Goal: Information Seeking & Learning: Understand process/instructions

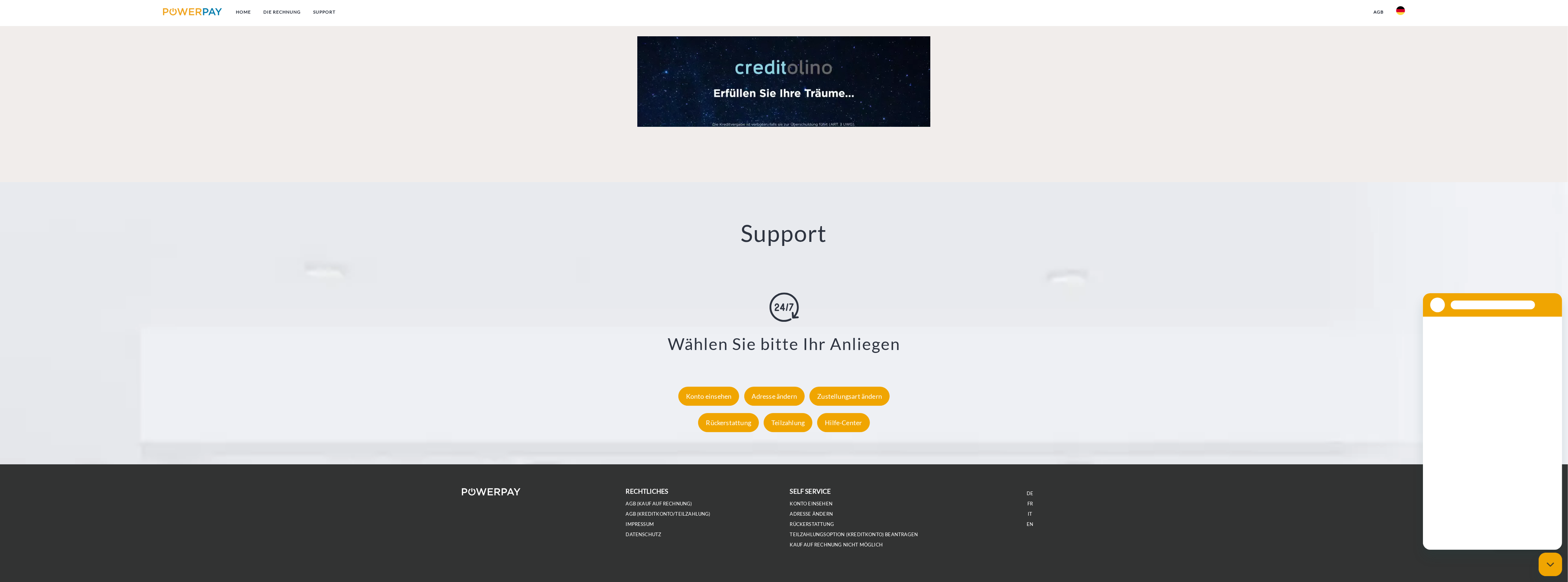
scroll to position [1190, 0]
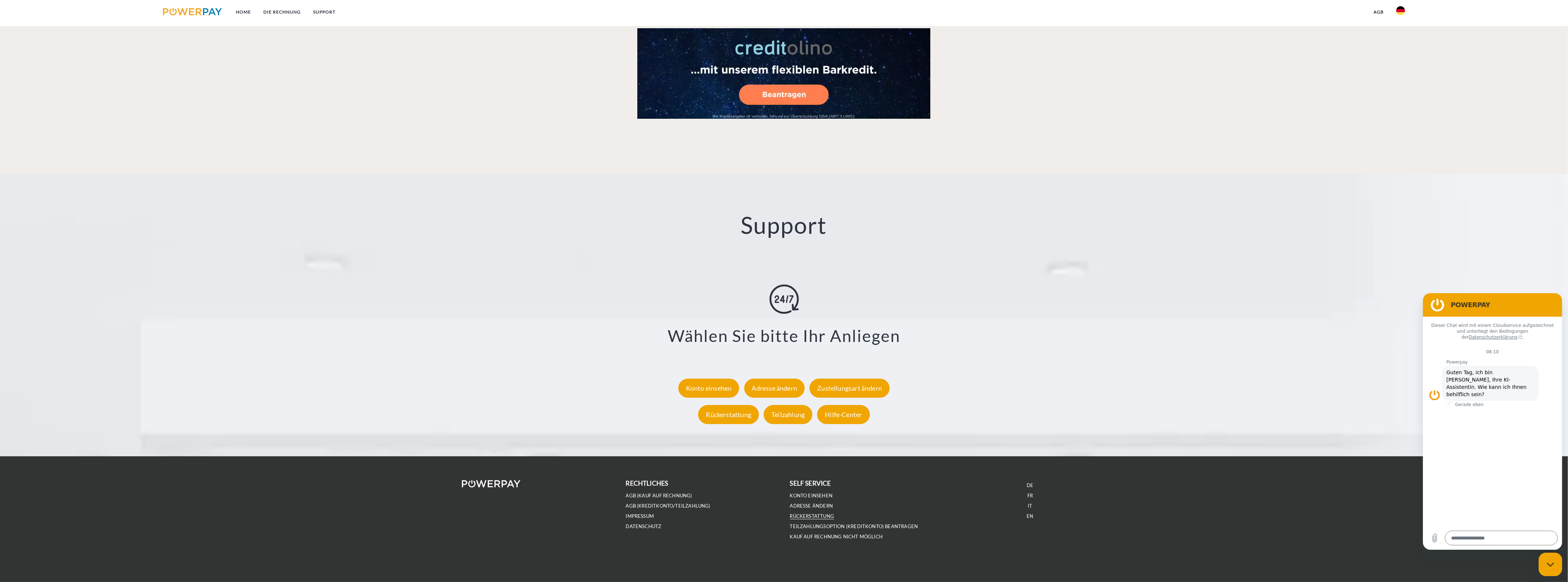
click at [815, 514] on link "Rückerstattung" at bounding box center [812, 516] width 44 height 6
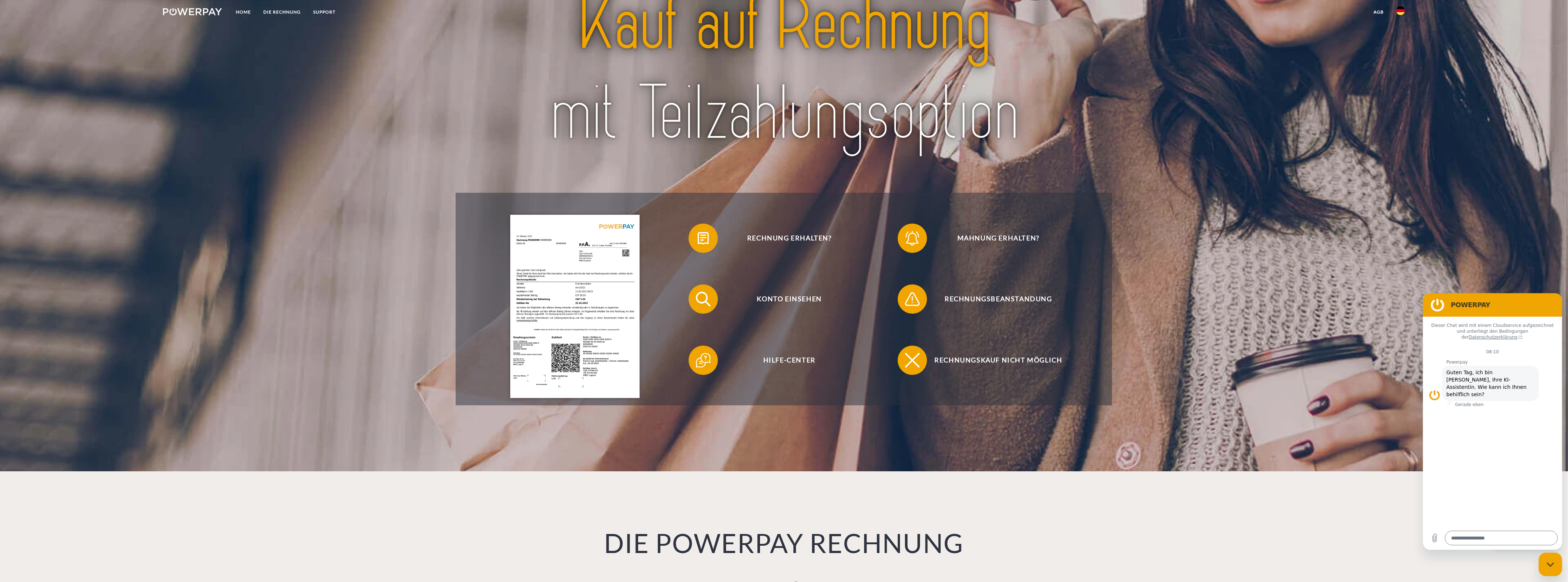
scroll to position [0, 0]
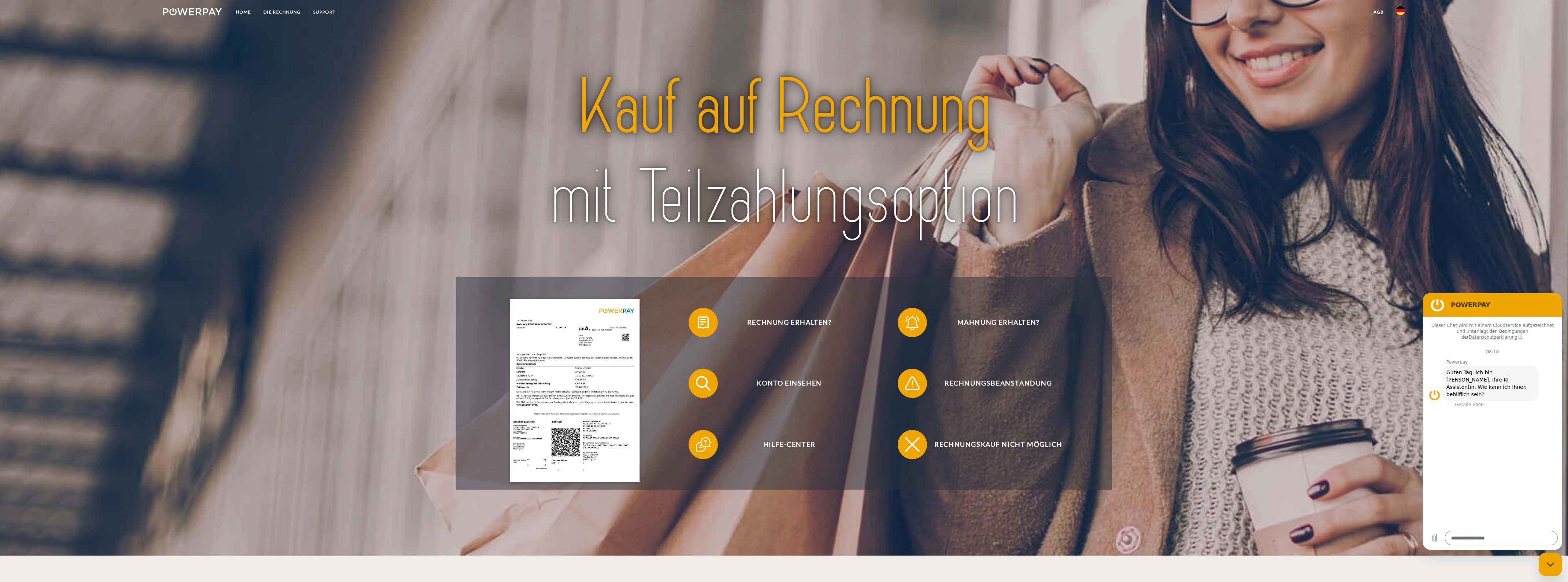
type textarea "*"
click at [1400, 12] on img at bounding box center [1401, 10] width 9 height 9
click at [1404, 38] on link at bounding box center [1401, 35] width 21 height 19
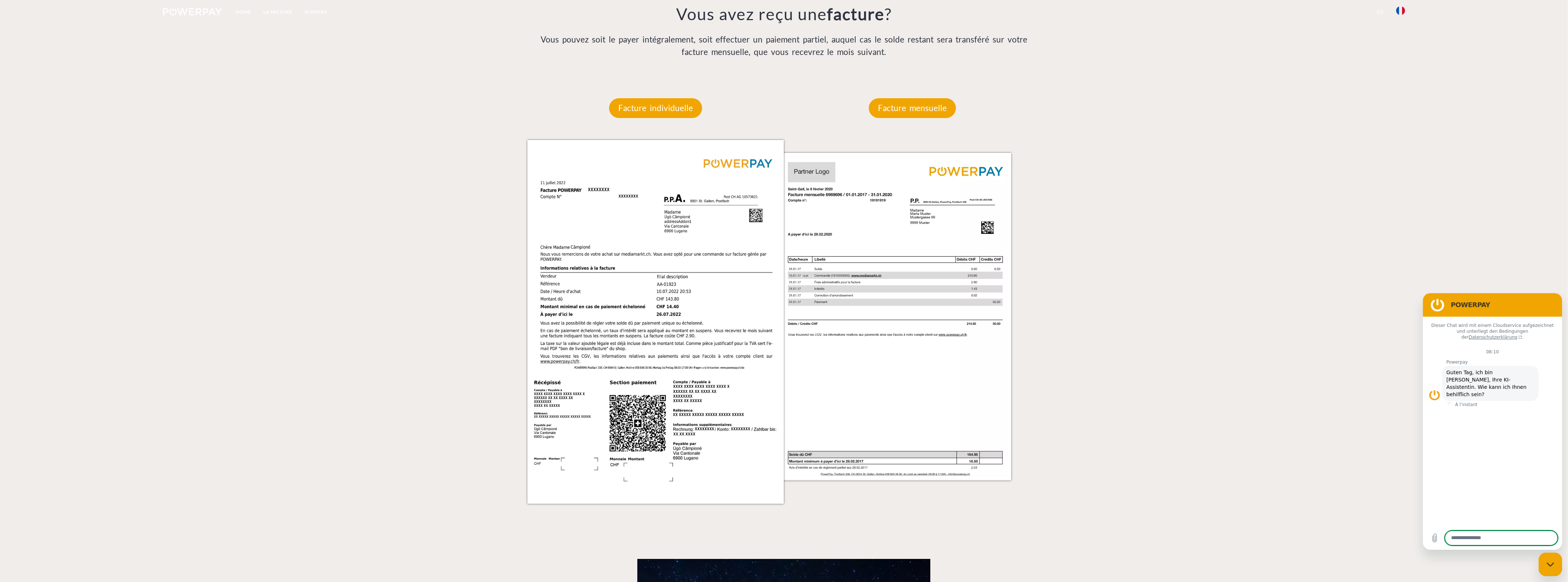
scroll to position [1190, 0]
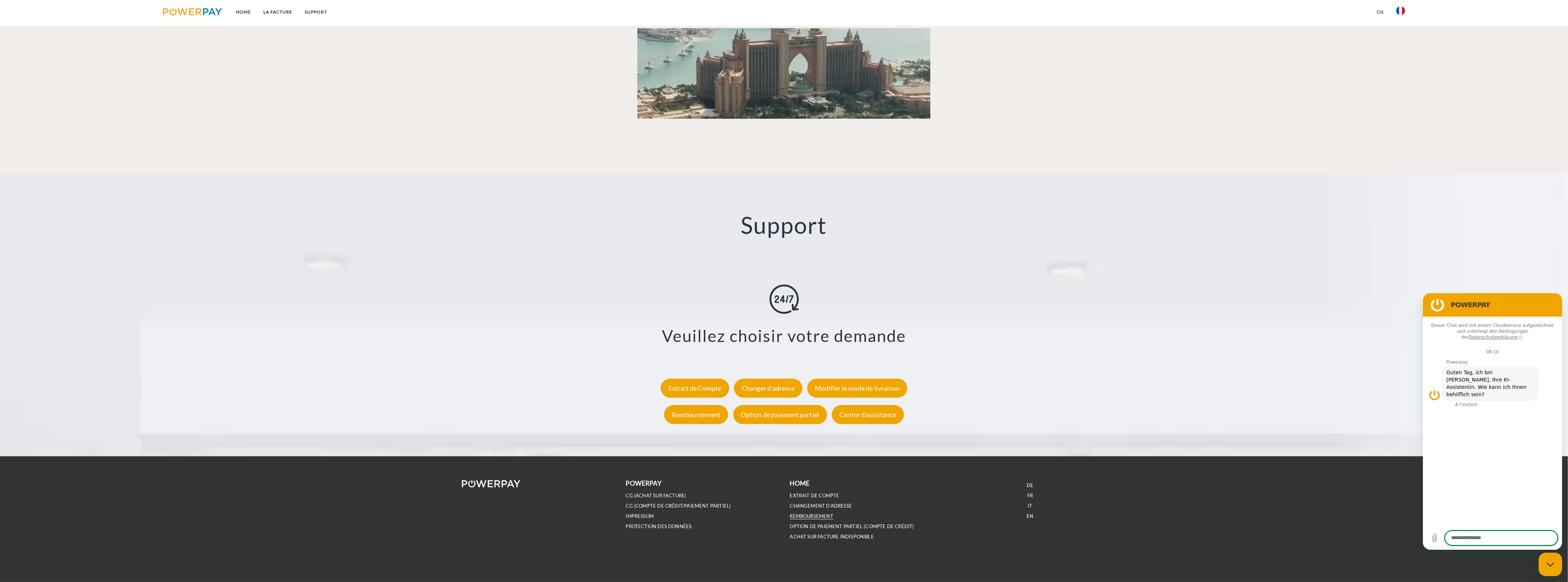
click at [813, 514] on link "REMBOURSEMENT" at bounding box center [811, 516] width 43 height 6
